Goal: Entertainment & Leisure: Consume media (video, audio)

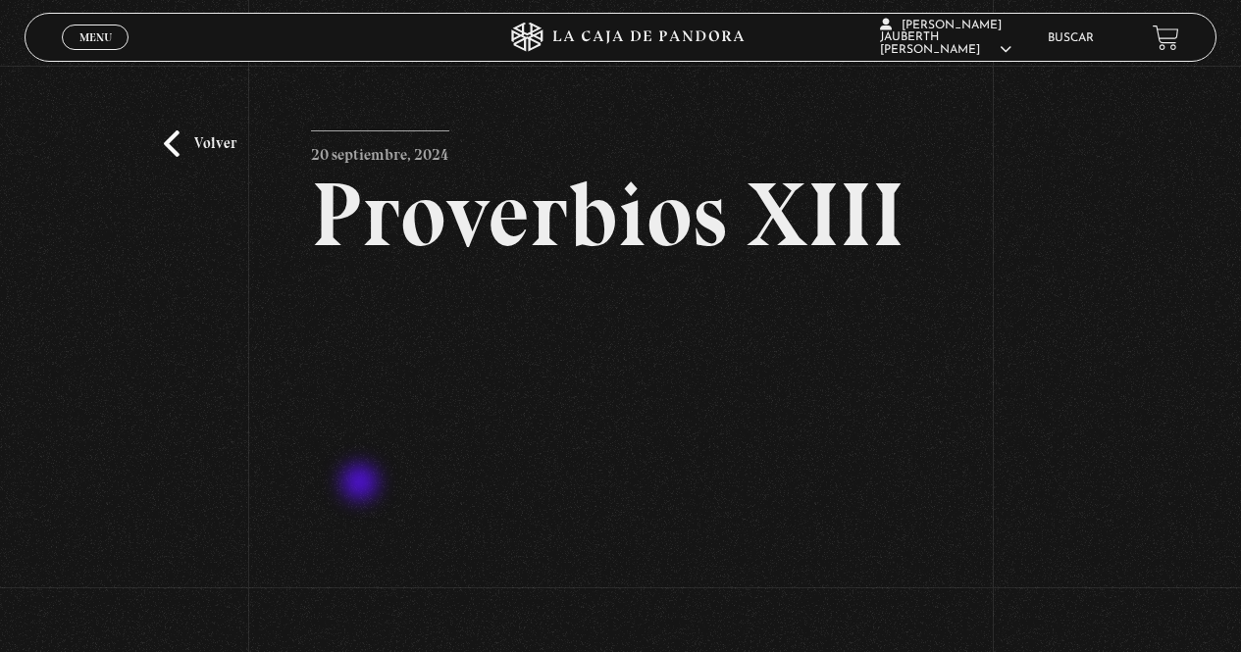
scroll to position [98, 0]
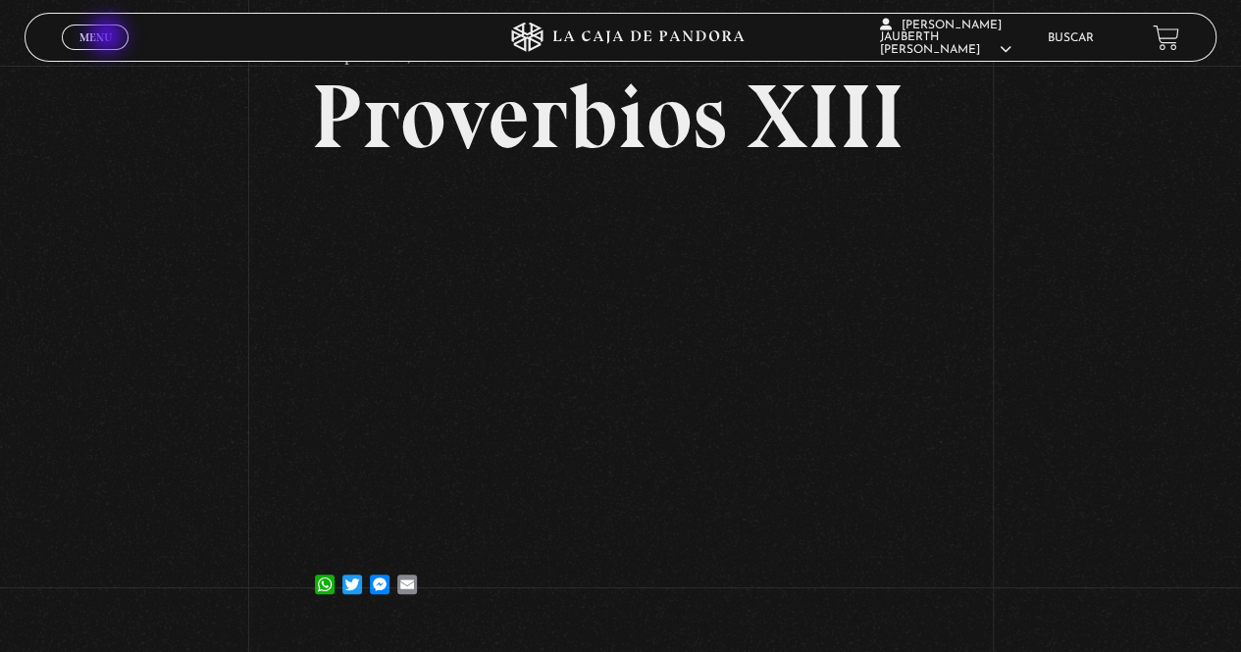
click at [110, 36] on span "Menu" at bounding box center [95, 37] width 32 height 12
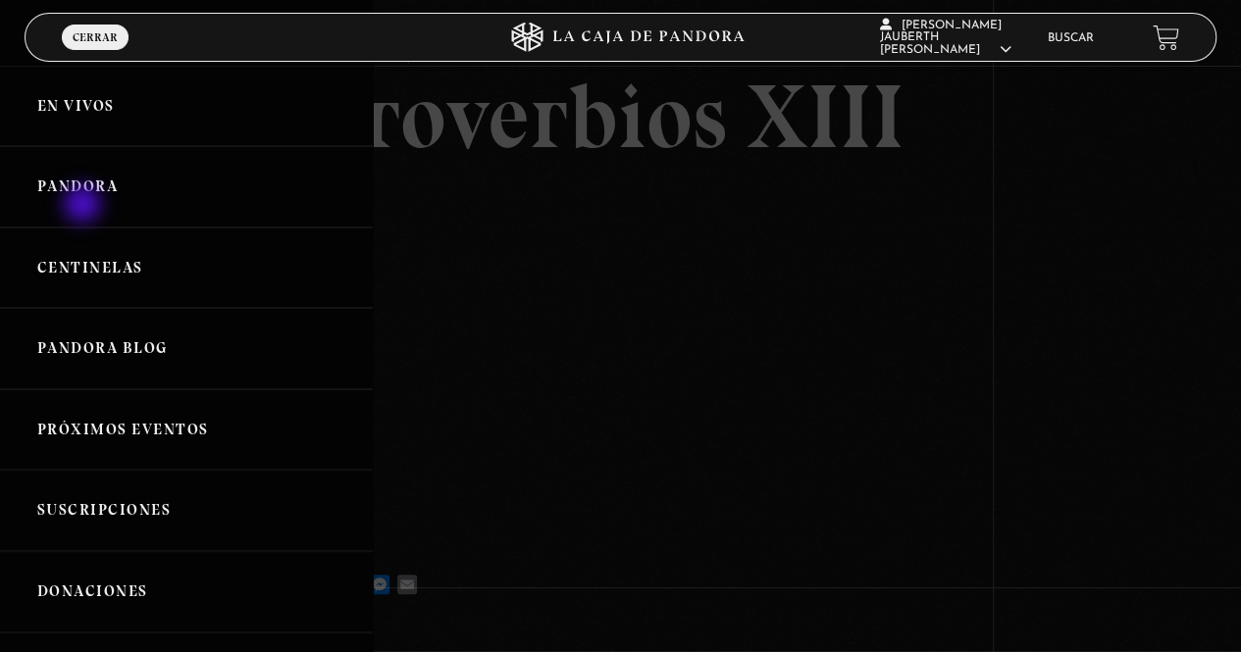
click at [83, 191] on link "Pandora" at bounding box center [186, 186] width 373 height 81
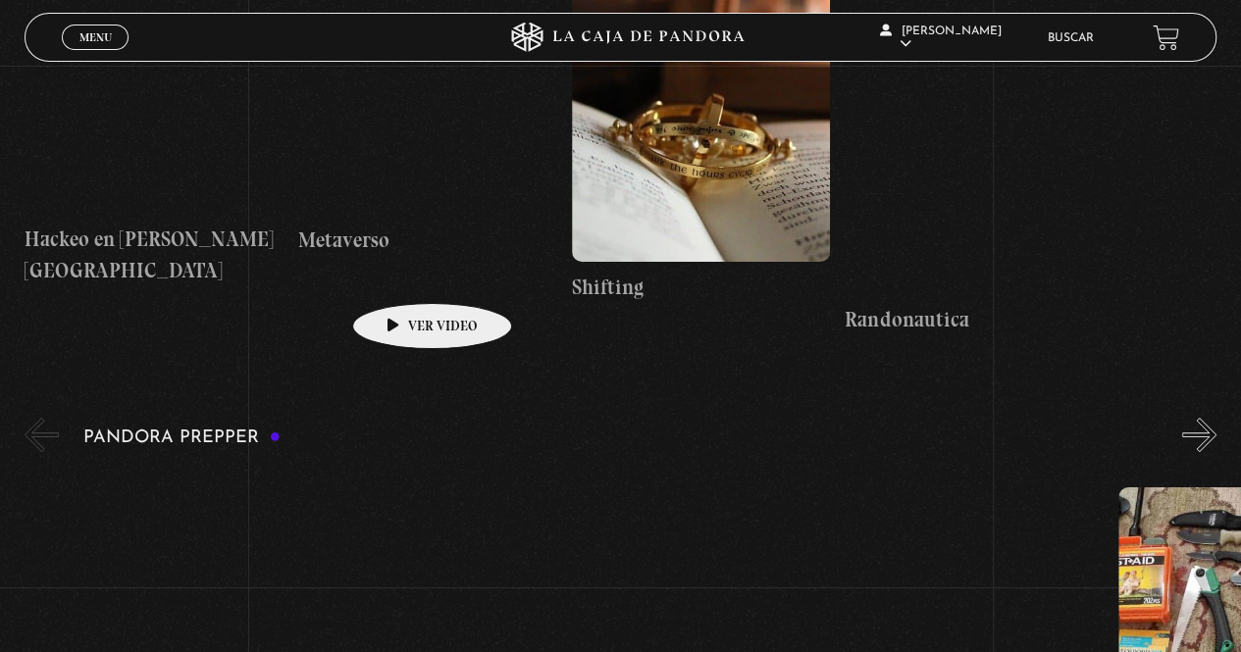
scroll to position [3825, 0]
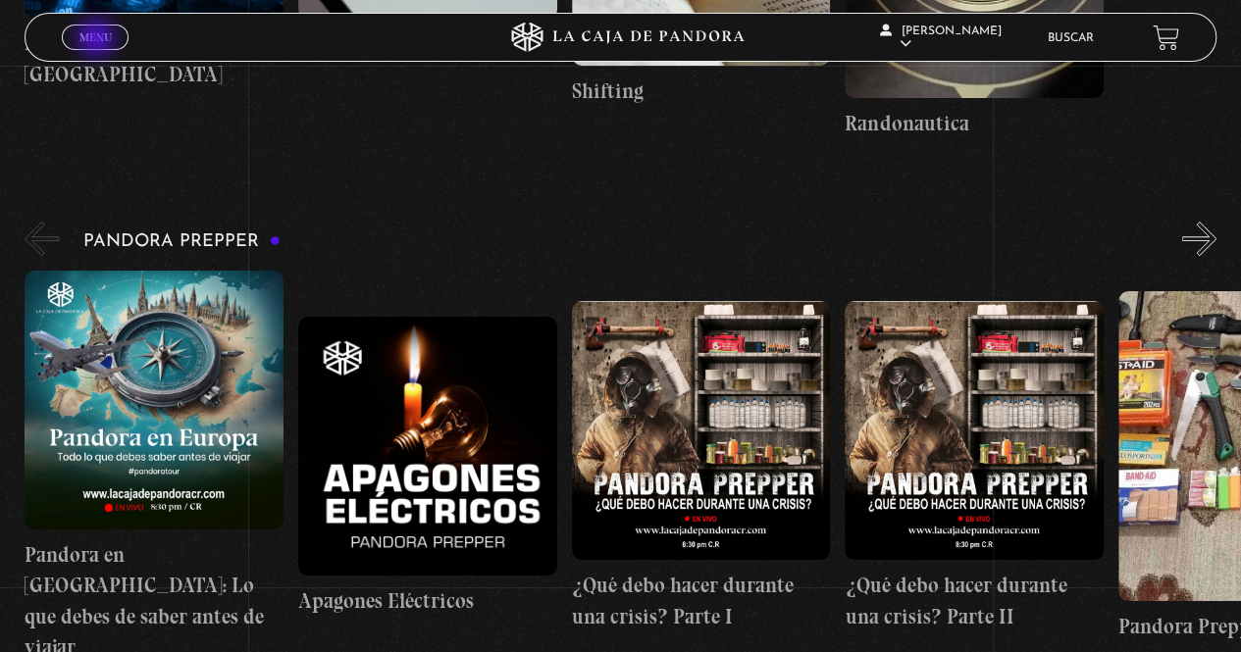
click at [98, 40] on span "Menu" at bounding box center [95, 37] width 32 height 12
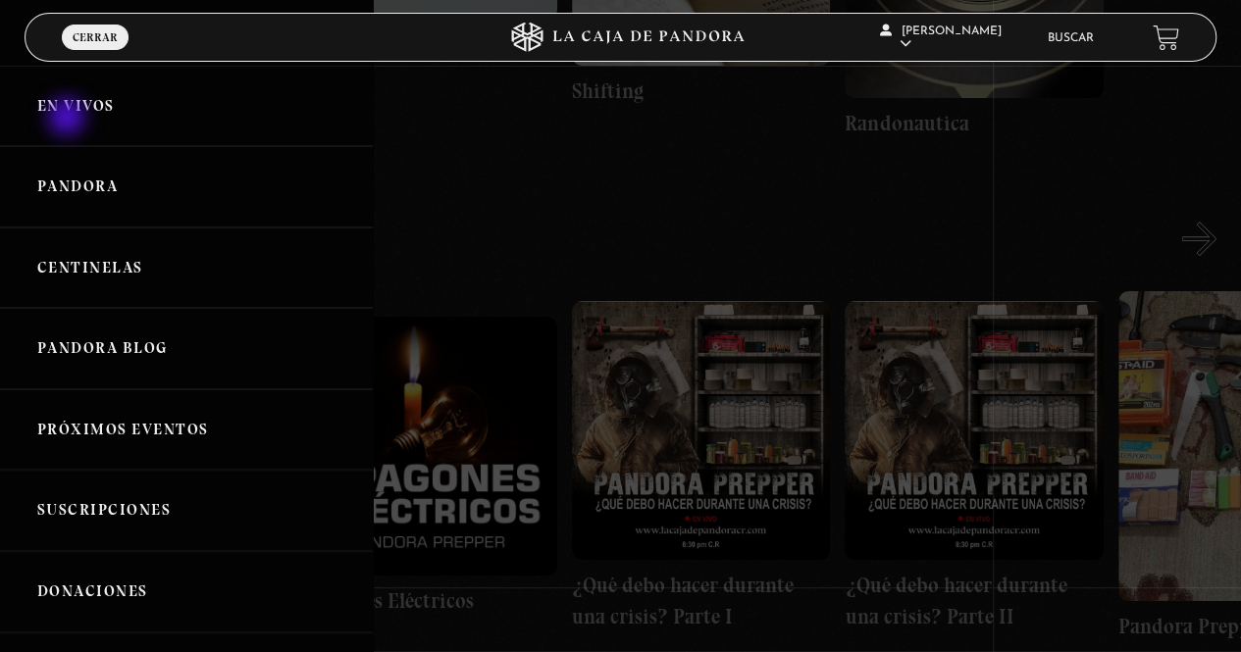
click at [69, 107] on link "En vivos" at bounding box center [186, 106] width 373 height 81
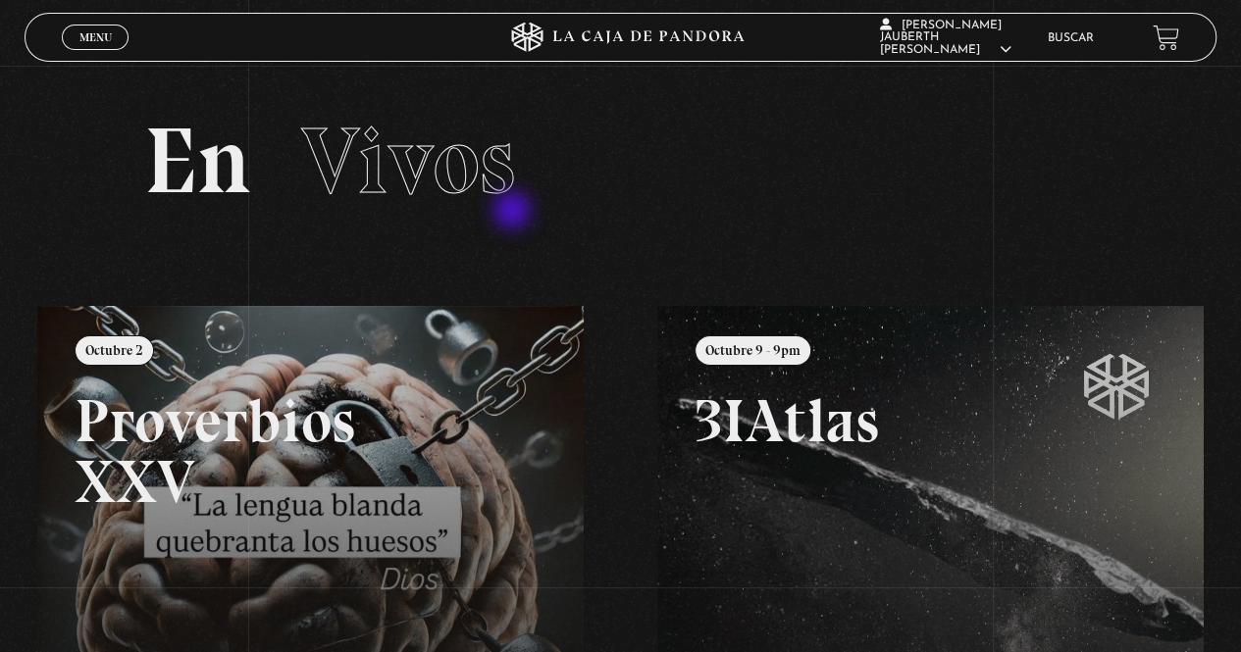
scroll to position [98, 0]
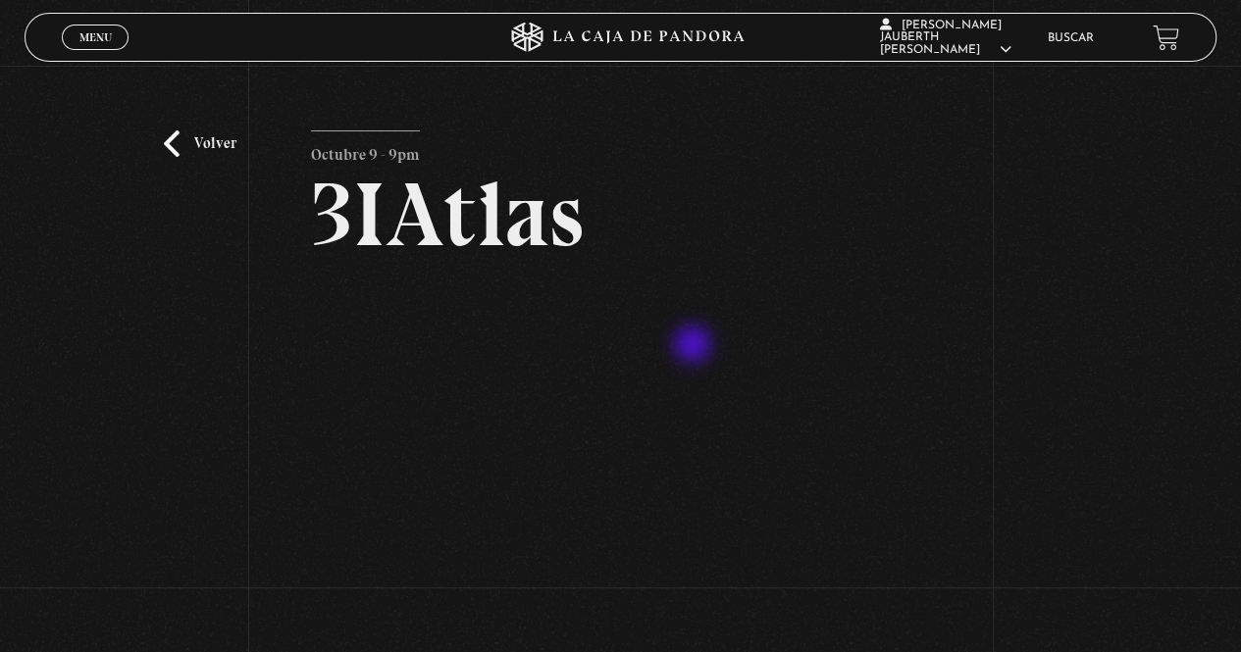
scroll to position [98, 0]
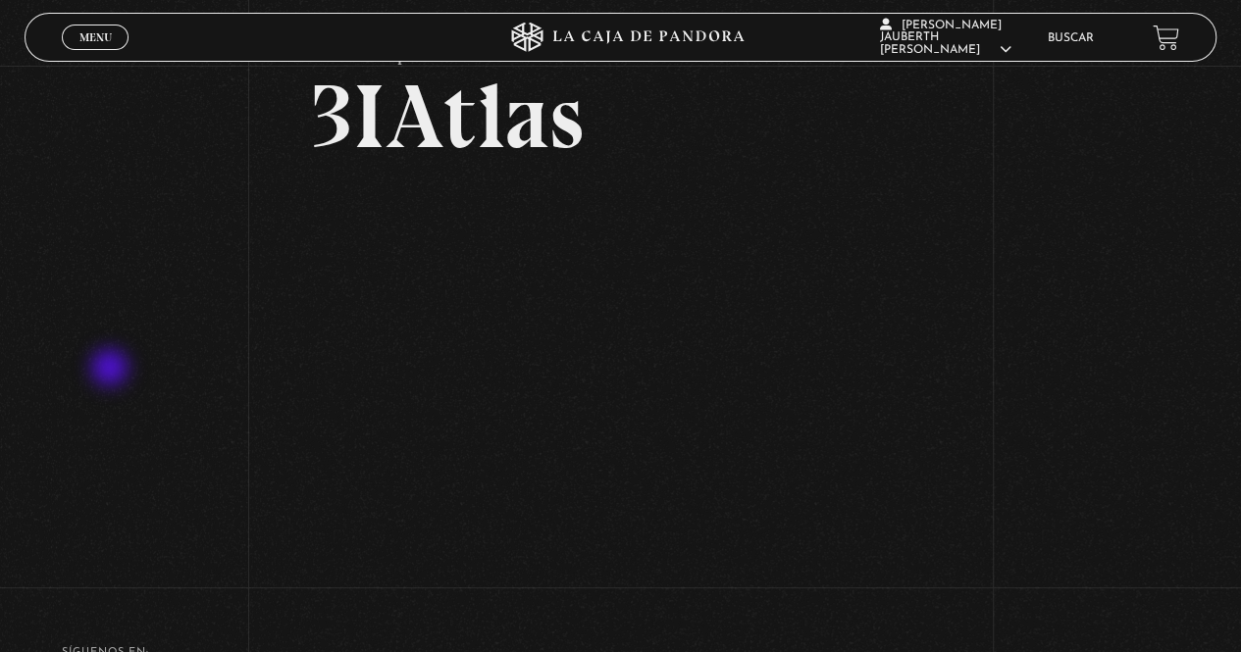
click at [112, 370] on div "Volver Octubre 9 - 9pm 3IAtlas" at bounding box center [620, 274] width 1241 height 612
click at [1030, 360] on div "Volver Octubre 9 - 9pm 3IAtlas" at bounding box center [620, 274] width 1241 height 612
click at [163, 254] on div "Volver Octubre 9 - 9pm 3IAtlas" at bounding box center [620, 274] width 1241 height 612
